Goal: Entertainment & Leisure: Consume media (video, audio)

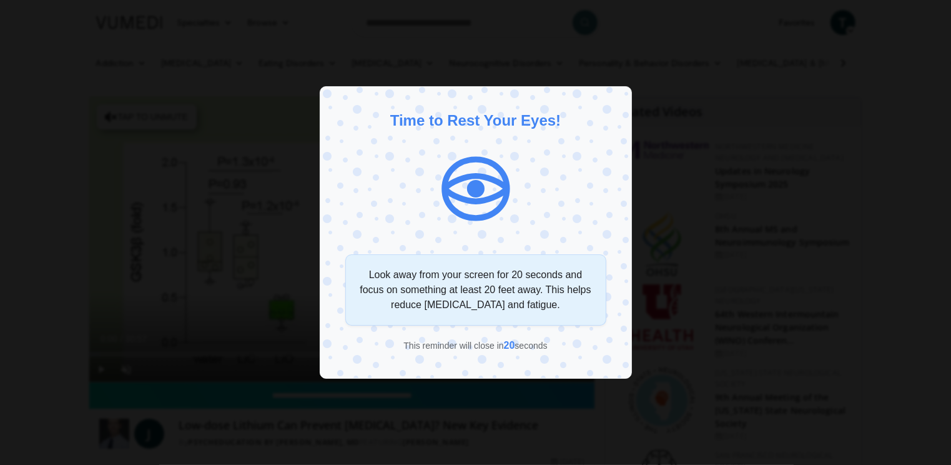
click at [340, 238] on div "Time to Rest Your Eyes! Look away from your screen for 20 seconds and focus on …" at bounding box center [476, 232] width 312 height 293
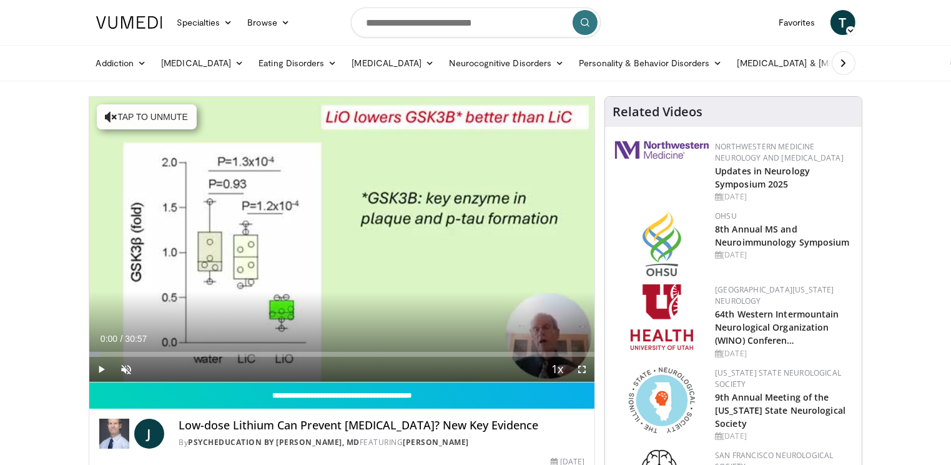
click at [341, 242] on icon "Video Player" at bounding box center [341, 239] width 35 height 35
click at [125, 366] on span "Video Player" at bounding box center [126, 369] width 25 height 25
click at [347, 238] on icon "Video Player" at bounding box center [341, 239] width 35 height 35
click at [97, 365] on span "Video Player" at bounding box center [101, 369] width 25 height 25
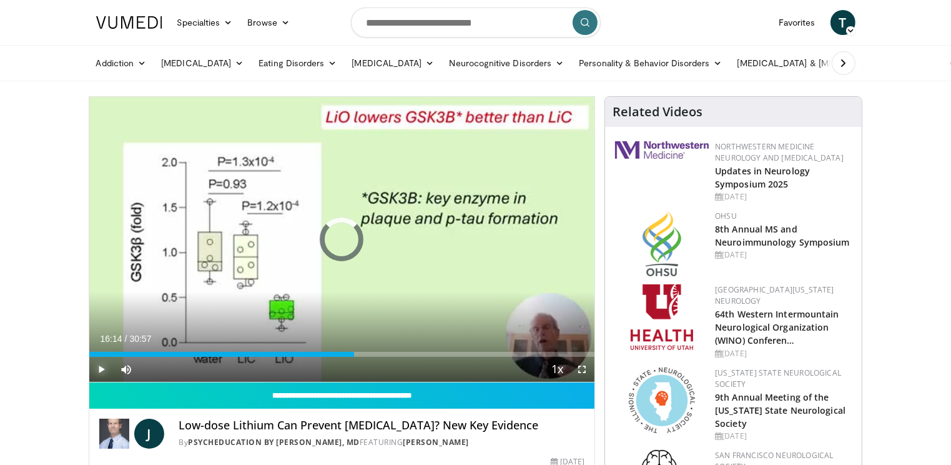
click at [354, 353] on div "Loaded : 5.91% 16:14 16:14" at bounding box center [342, 354] width 506 height 5
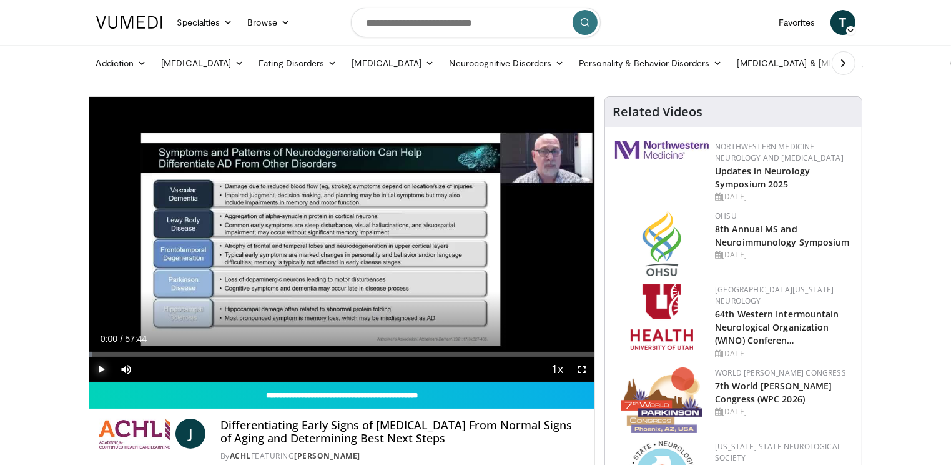
click at [101, 367] on span "Video Player" at bounding box center [101, 369] width 25 height 25
click at [101, 367] on video-js "**********" at bounding box center [342, 239] width 506 height 285
click at [100, 369] on span "Video Player" at bounding box center [101, 369] width 25 height 25
